Goal: Check status: Check status

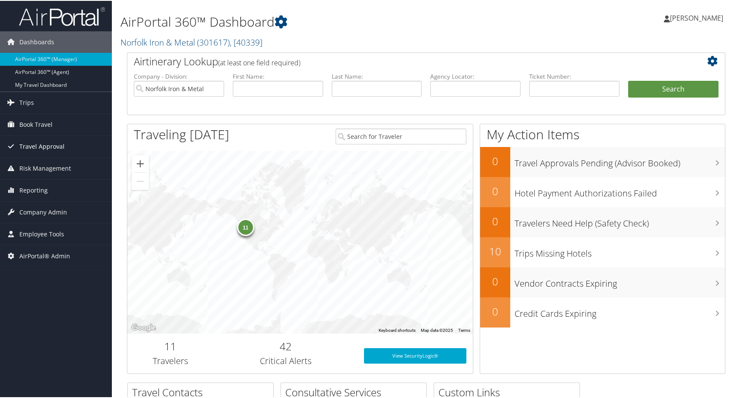
click at [40, 142] on span "Travel Approval" at bounding box center [41, 146] width 45 height 22
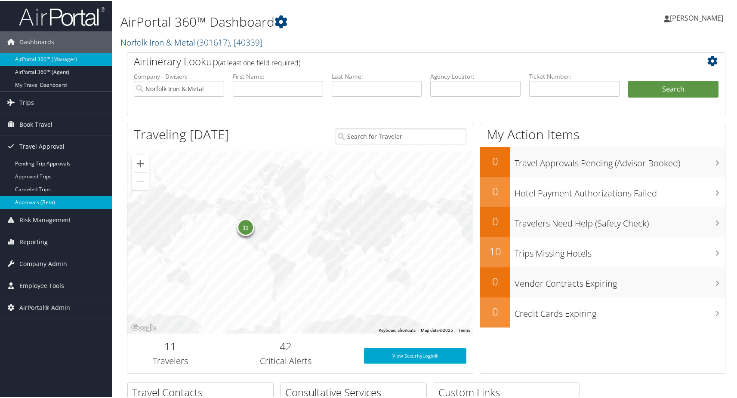
click at [38, 199] on link "Approvals (Beta)" at bounding box center [56, 201] width 112 height 13
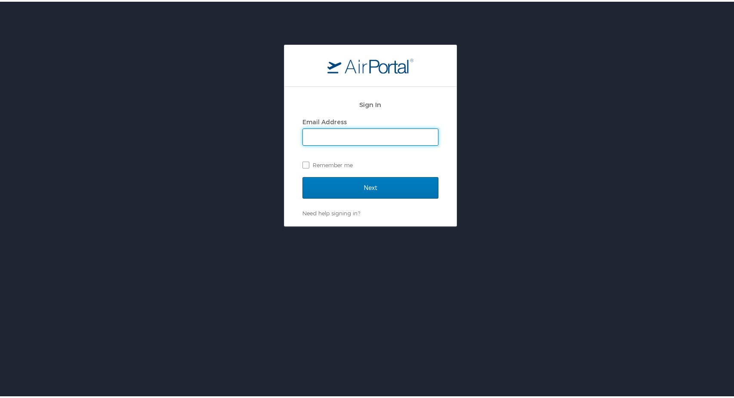
type input "[PERSON_NAME][EMAIL_ADDRESS][PERSON_NAME][DOMAIN_NAME]"
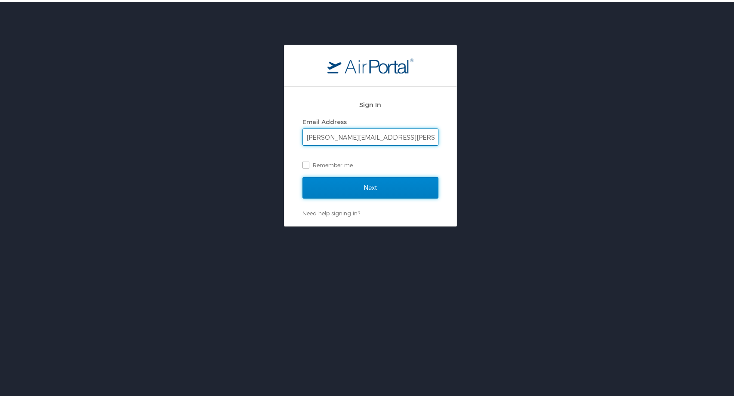
click at [349, 183] on input "Next" at bounding box center [370, 187] width 136 height 22
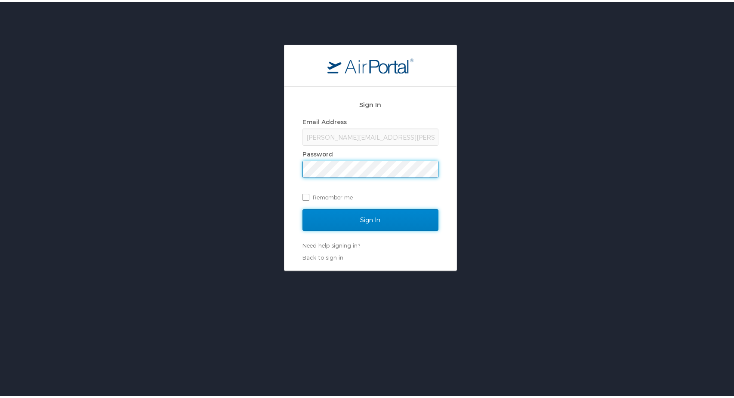
click at [351, 221] on input "Sign In" at bounding box center [370, 219] width 136 height 22
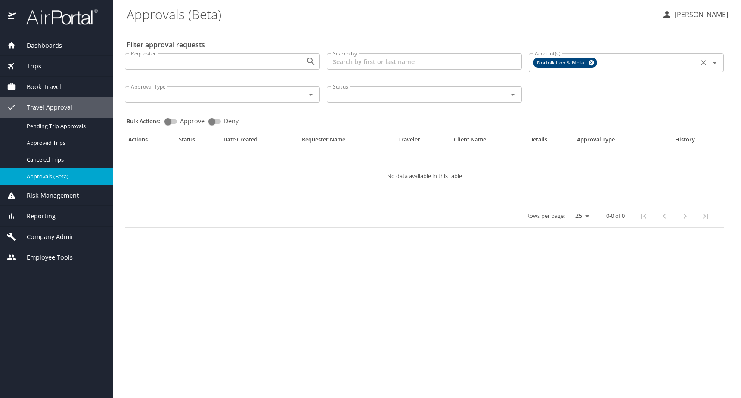
click at [594, 62] on icon at bounding box center [591, 62] width 6 height 9
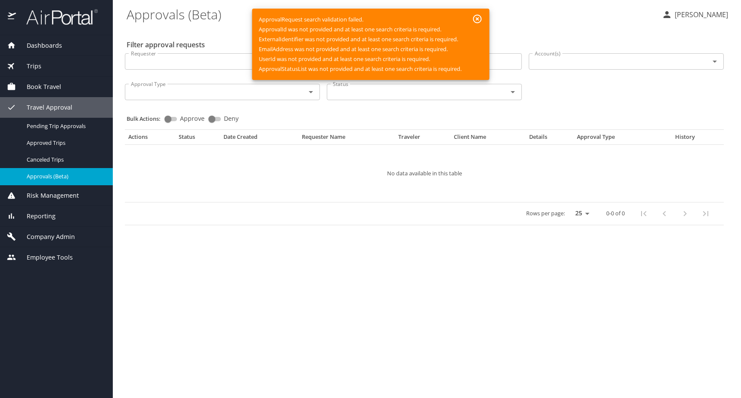
click at [480, 18] on icon "button" at bounding box center [477, 19] width 10 height 10
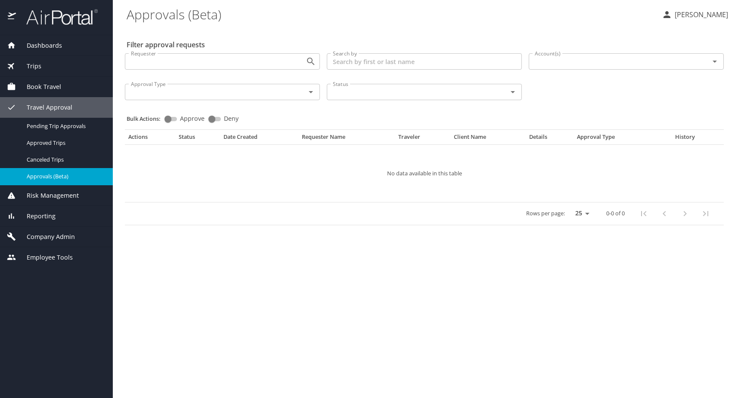
click at [546, 65] on input "Account(s)" at bounding box center [613, 61] width 164 height 11
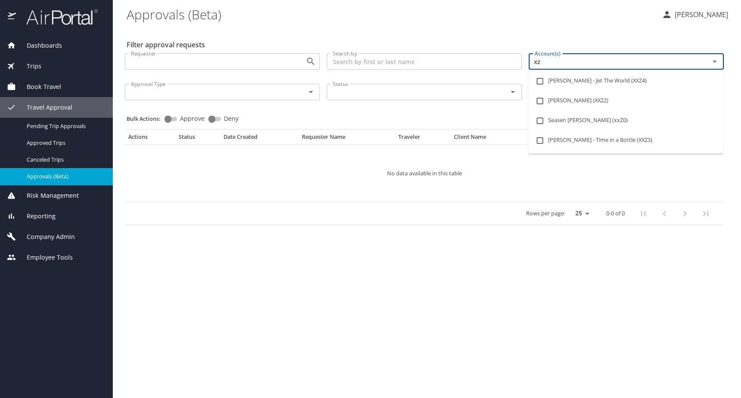
type input "x"
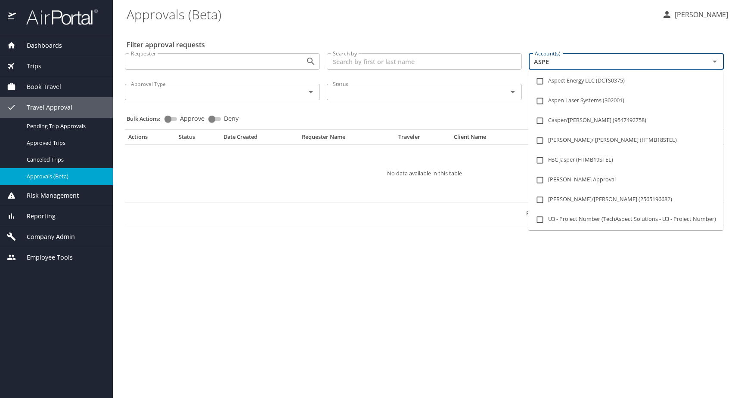
type input "ASPEN"
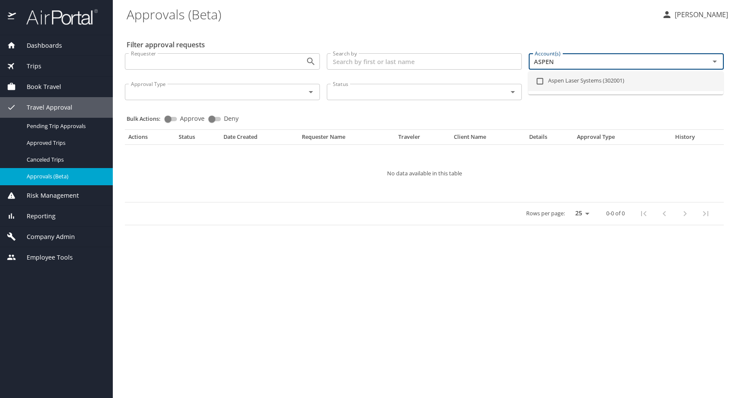
click at [584, 84] on li "Aspen Laser Systems (302001)" at bounding box center [625, 81] width 195 height 20
checkbox input "true"
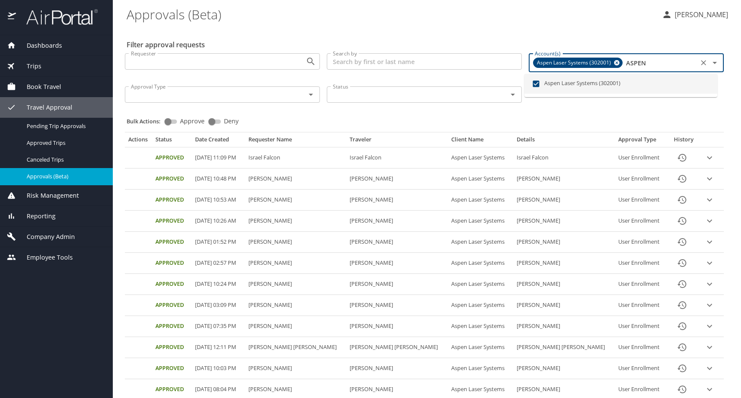
type input "ASPEN"
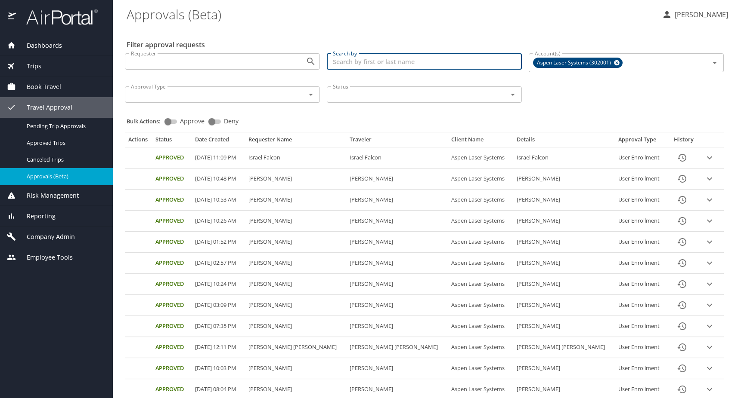
click at [355, 62] on input "Search by" at bounding box center [424, 61] width 195 height 16
type input "m"
type input "MURDOCK"
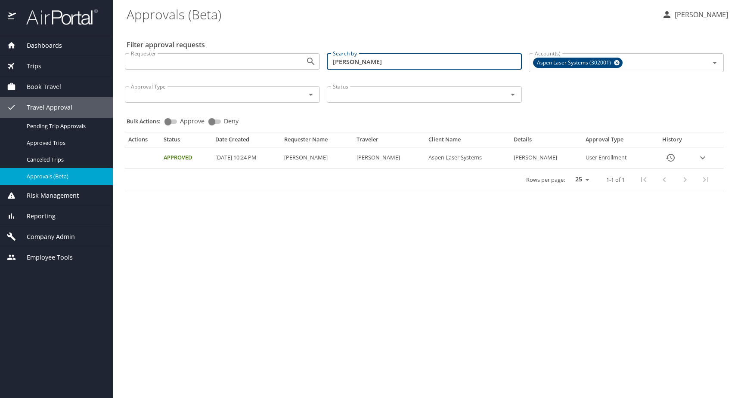
click at [386, 58] on input "MURDOCK" at bounding box center [424, 61] width 195 height 16
click at [704, 160] on icon "expand row" at bounding box center [702, 158] width 10 height 10
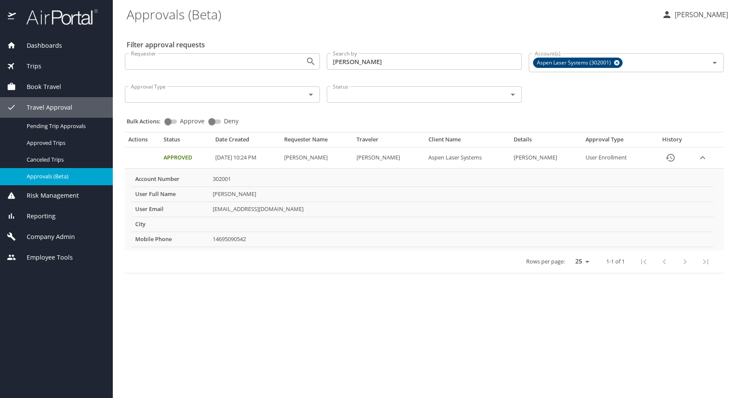
click at [182, 157] on td "Approved" at bounding box center [186, 158] width 52 height 21
click at [402, 157] on td "Aidan Murdock" at bounding box center [389, 158] width 72 height 21
click at [707, 159] on icon "expand row" at bounding box center [702, 158] width 10 height 10
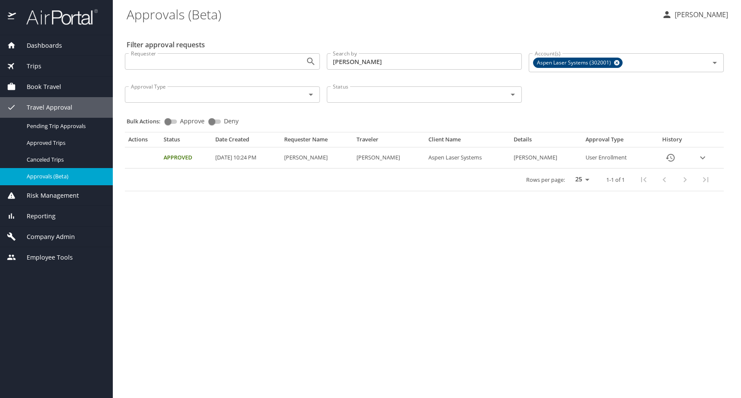
click at [668, 158] on icon "History" at bounding box center [669, 158] width 9 height 8
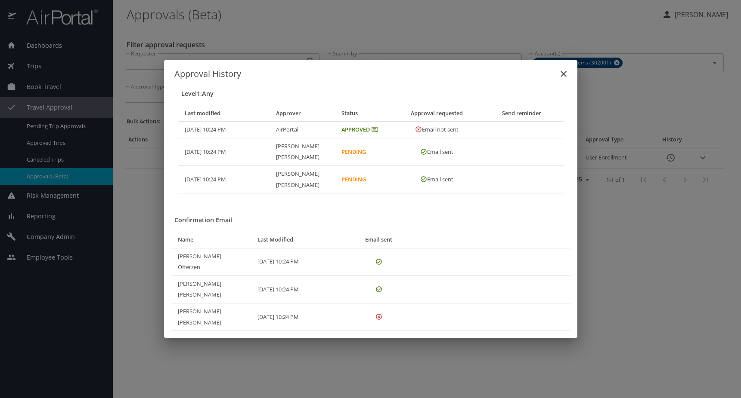
click at [562, 79] on icon "close" at bounding box center [563, 74] width 10 height 10
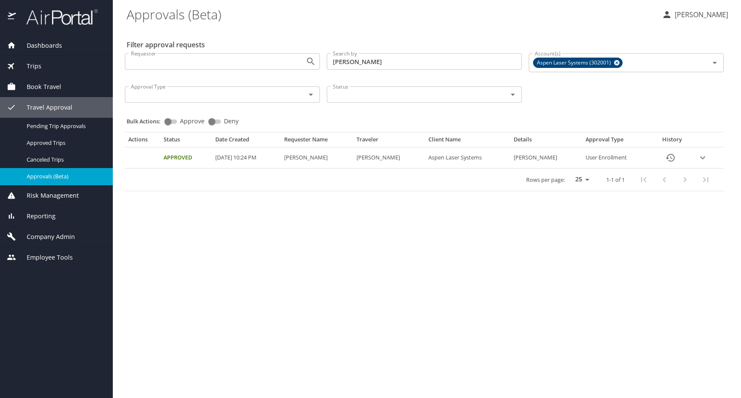
click at [505, 96] on div at bounding box center [506, 95] width 22 height 12
click at [511, 96] on icon "Open" at bounding box center [512, 95] width 10 height 10
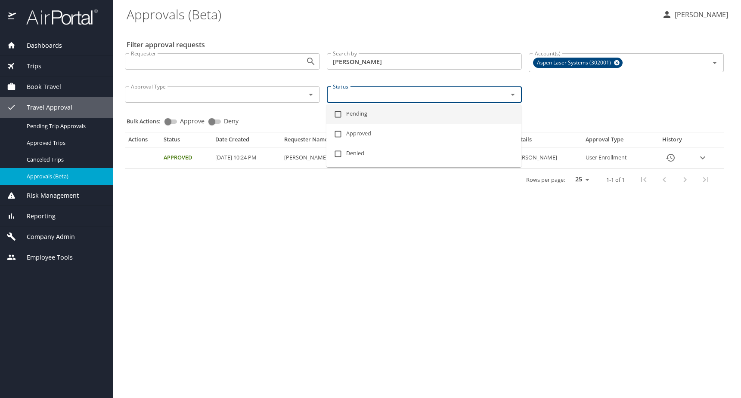
click at [474, 121] on li "Pending" at bounding box center [423, 115] width 195 height 20
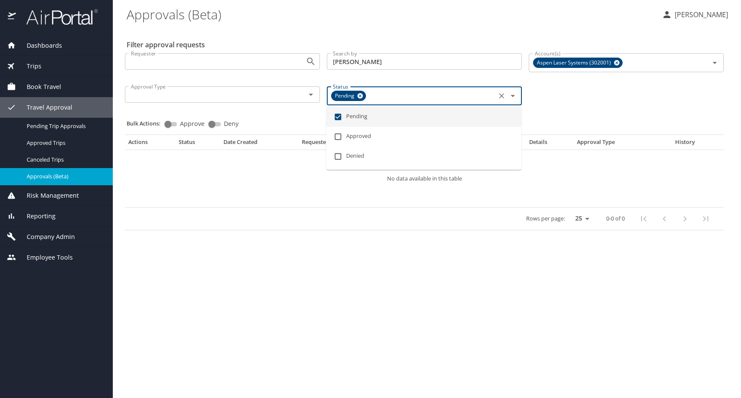
click at [488, 116] on li "Pending" at bounding box center [423, 117] width 195 height 20
checkbox input "false"
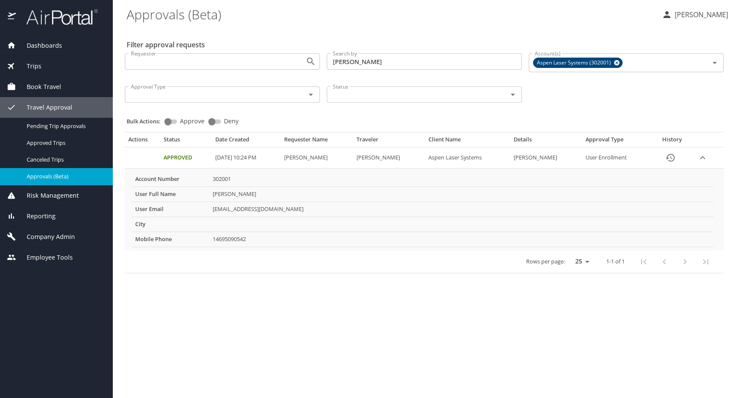
click at [469, 209] on td "west@aspenlasers.com" at bounding box center [461, 209] width 504 height 15
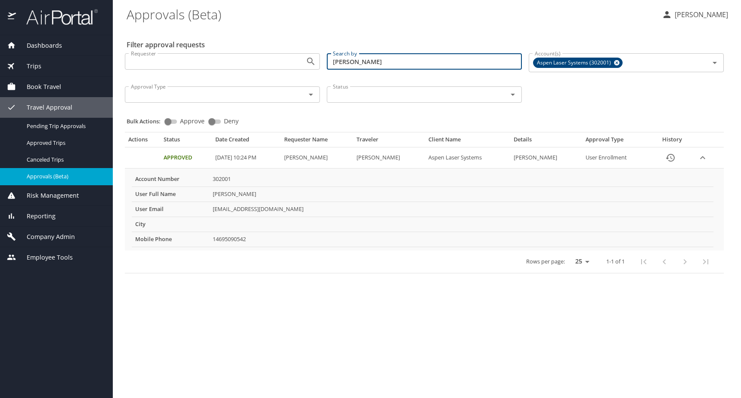
drag, startPoint x: 377, startPoint y: 60, endPoint x: 285, endPoint y: 62, distance: 91.7
click at [285, 62] on div "Requester Requester Search by MURDOCK Search by Account(s) Aspen Laser Systems …" at bounding box center [423, 77] width 605 height 62
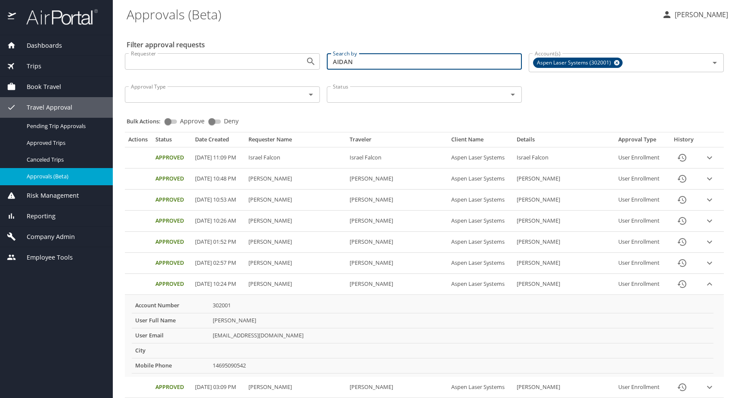
type input "AIDAN"
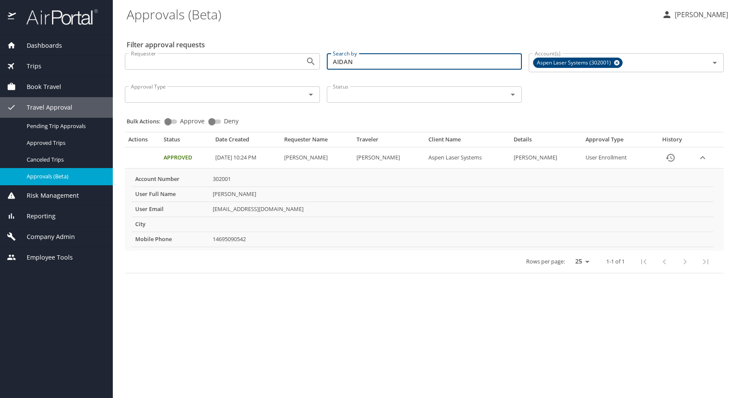
click at [235, 139] on th "Date Created" at bounding box center [246, 141] width 69 height 11
click at [173, 155] on td "Approved" at bounding box center [186, 158] width 52 height 21
click at [193, 159] on td "Approved" at bounding box center [186, 158] width 52 height 21
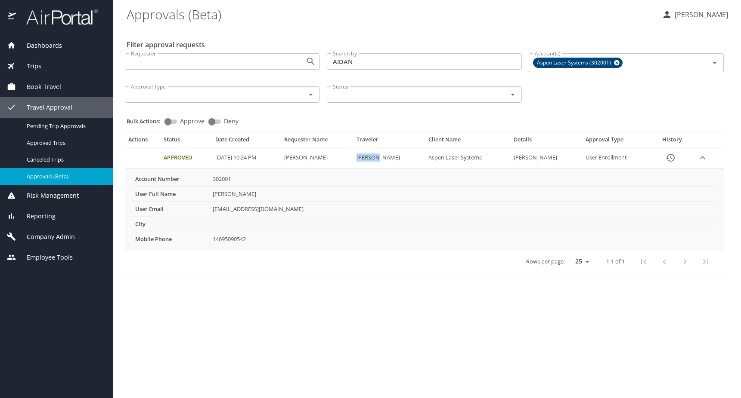
drag, startPoint x: 194, startPoint y: 159, endPoint x: 393, endPoint y: 165, distance: 199.3
click at [391, 165] on tr "Approved 04/24/2024, 10:24 PM Aidan Murdock Aidan Murdock Aspen Laser Systems A…" at bounding box center [424, 158] width 599 height 21
drag, startPoint x: 393, startPoint y: 165, endPoint x: 535, endPoint y: 164, distance: 142.0
click at [522, 166] on tr "Approved 04/24/2024, 10:24 PM Aidan Murdock Aidan Murdock Aspen Laser Systems A…" at bounding box center [424, 158] width 599 height 21
click at [670, 157] on icon "History" at bounding box center [670, 158] width 10 height 10
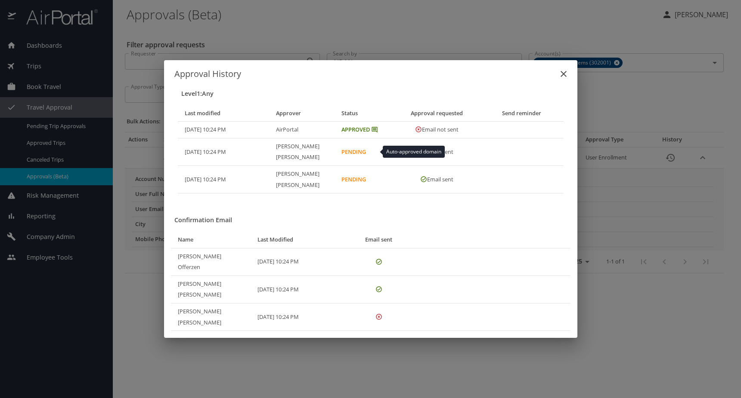
click at [373, 133] on icon "Approval history table" at bounding box center [374, 130] width 6 height 6
click at [565, 79] on icon "close" at bounding box center [563, 74] width 10 height 10
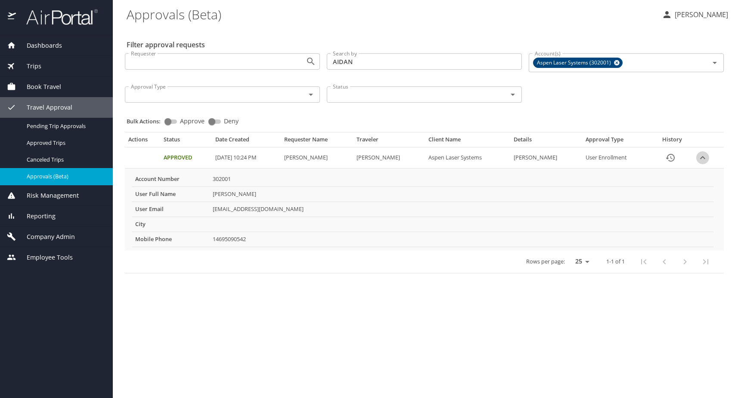
click at [700, 160] on icon "expand row" at bounding box center [702, 158] width 10 height 10
